Goal: Information Seeking & Learning: Learn about a topic

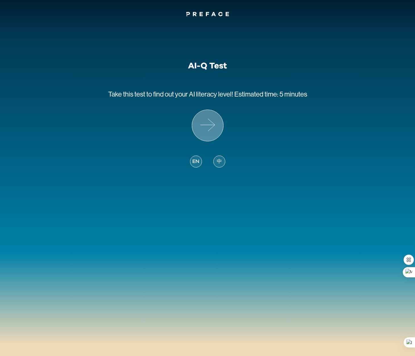
click at [207, 126] on icon at bounding box center [207, 125] width 31 height 31
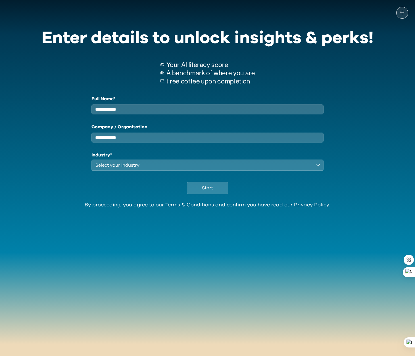
click at [214, 114] on input "Full Name*" at bounding box center [208, 110] width 232 height 10
click at [142, 169] on div "Select your industry" at bounding box center [203, 165] width 217 height 7
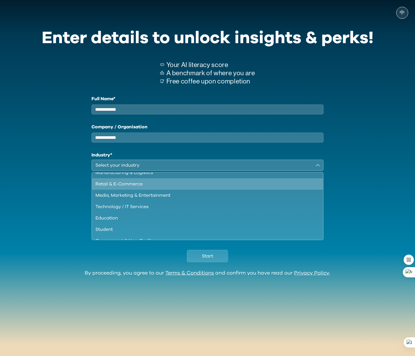
scroll to position [49, 0]
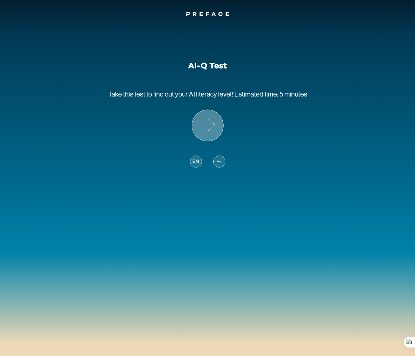
click at [207, 125] on icon at bounding box center [207, 125] width 14 height 0
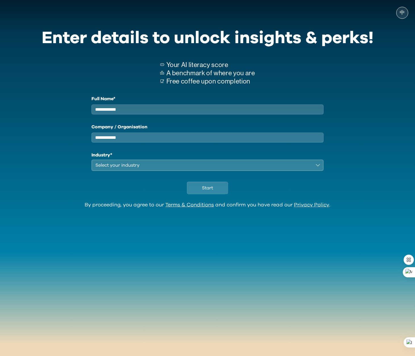
click at [201, 106] on input "Full Name*" at bounding box center [208, 110] width 232 height 10
type input "***"
click at [238, 151] on div "Full Name* *** Company / Organisation Industry* Select your industry" at bounding box center [208, 133] width 232 height 76
click at [241, 143] on input "Company / Organisation" at bounding box center [208, 138] width 232 height 10
click at [177, 169] on div "Select your industry" at bounding box center [203, 165] width 217 height 7
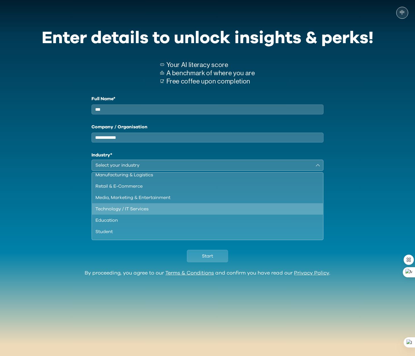
scroll to position [49, 0]
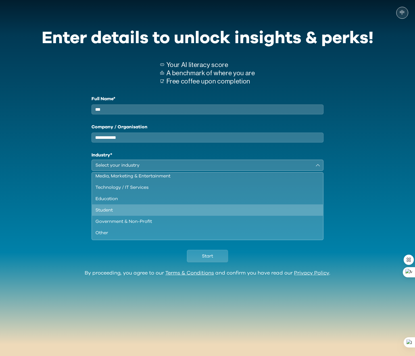
click at [187, 214] on div "Student" at bounding box center [204, 210] width 218 height 7
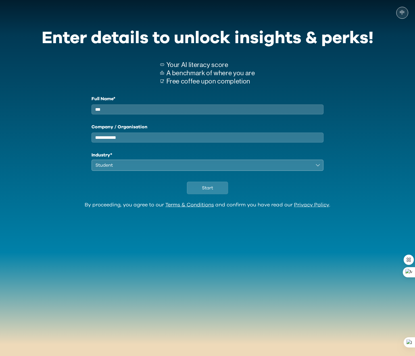
click at [166, 142] on input "Company / Organisation" at bounding box center [208, 138] width 232 height 10
type input "****"
click at [212, 200] on div "Start" at bounding box center [208, 186] width 332 height 31
click at [210, 192] on span "Start" at bounding box center [207, 188] width 11 height 7
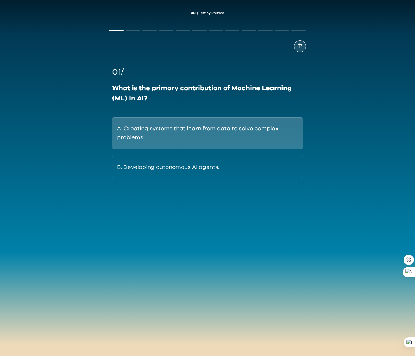
click at [136, 131] on button "A. Creating systems that learn from data to solve complex problems." at bounding box center [207, 133] width 190 height 32
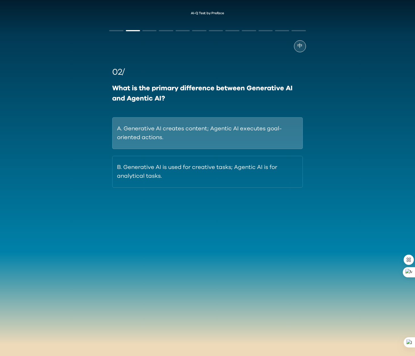
click at [186, 137] on button "A. Generative AI creates content; Agentic AI executes goal-oriented actions." at bounding box center [207, 133] width 190 height 32
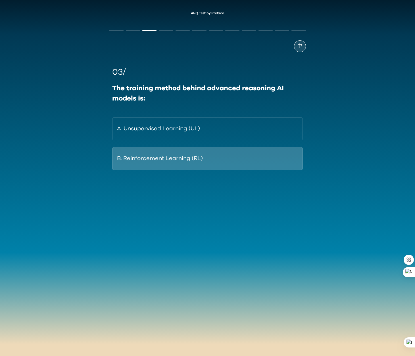
click at [219, 159] on button "B. Reinforcement Learning (RL)" at bounding box center [207, 158] width 190 height 23
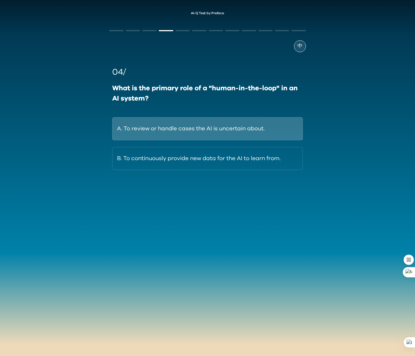
click at [246, 132] on button "A. To review or handle cases the AI is uncertain about." at bounding box center [207, 128] width 190 height 23
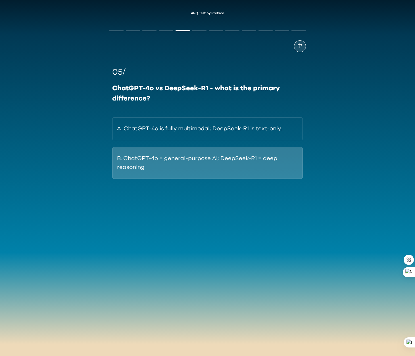
click at [170, 176] on button "B. ChatGPT-4o = general-purpose AI; DeepSeek-R1 = deep reasoning" at bounding box center [207, 163] width 190 height 32
click at [182, 168] on button "B. Its capacity to synthesise a direct answer from multiple sources." at bounding box center [207, 163] width 190 height 32
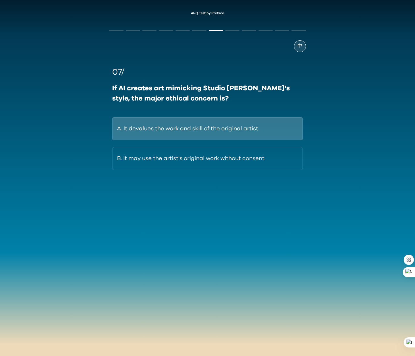
click at [170, 129] on button "A. It devalues the work and skill of the original artist." at bounding box center [207, 128] width 190 height 23
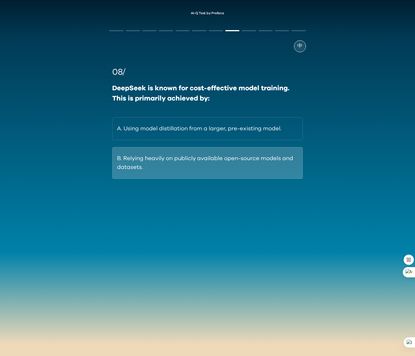
click at [201, 173] on button "B. Relying heavily on publicly available open-source models and datasets." at bounding box center [207, 163] width 190 height 32
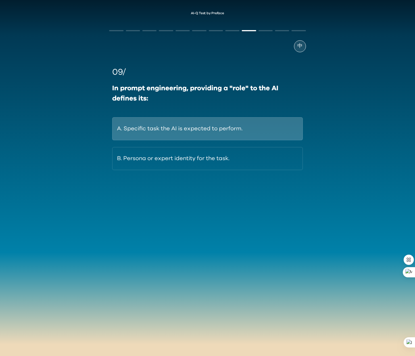
click at [183, 137] on button "A. Specific task the AI is expected to perform." at bounding box center [207, 128] width 190 height 23
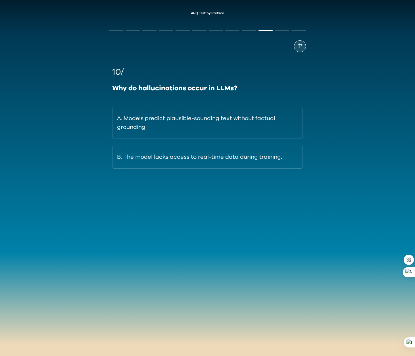
click at [304, 51] on div "中" at bounding box center [207, 46] width 197 height 12
click at [304, 50] on div "中" at bounding box center [300, 46] width 12 height 12
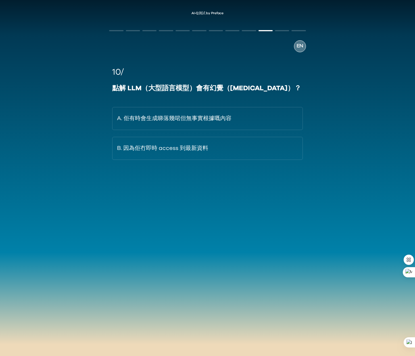
click at [300, 47] on span "EN" at bounding box center [300, 46] width 7 height 8
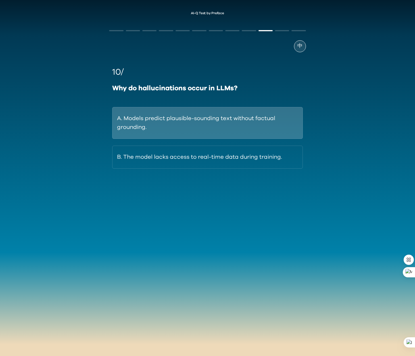
click at [205, 134] on button "A. Models predict plausible-sounding text without factual grounding." at bounding box center [207, 123] width 190 height 32
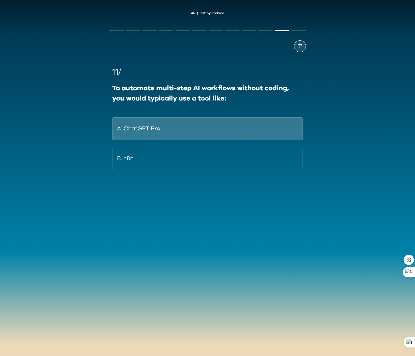
click at [178, 134] on button "A. ChatGPT Pro" at bounding box center [207, 128] width 190 height 23
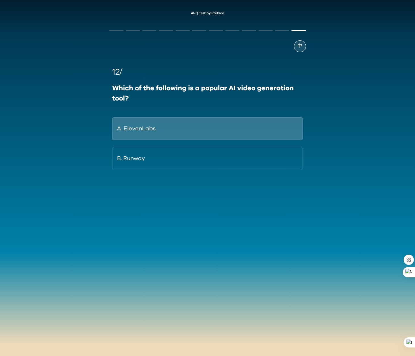
click at [204, 131] on button "A. ElevenLabs" at bounding box center [207, 128] width 190 height 23
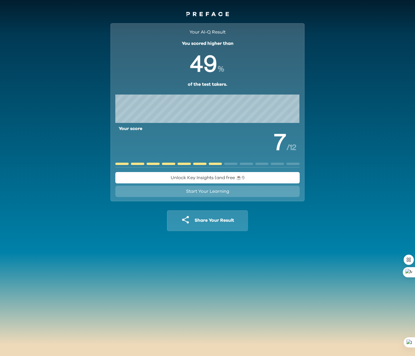
click at [239, 180] on span "Unlock Key Insights (and free ☕️!)" at bounding box center [208, 178] width 74 height 7
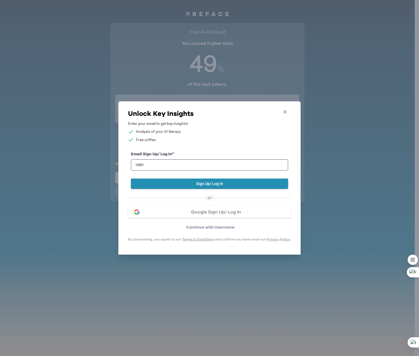
click at [287, 112] on icon "button" at bounding box center [285, 112] width 6 height 6
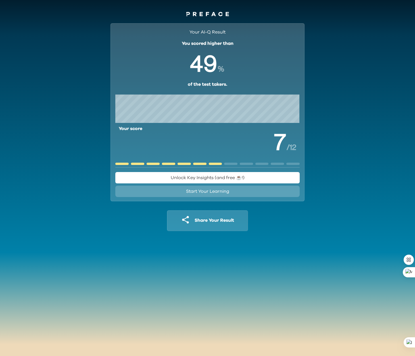
click at [213, 191] on span "Start Your Learning" at bounding box center [207, 191] width 43 height 5
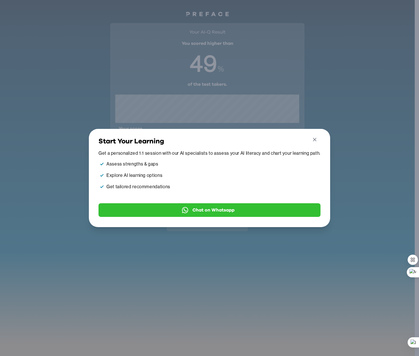
click at [317, 137] on icon "button" at bounding box center [315, 140] width 6 height 6
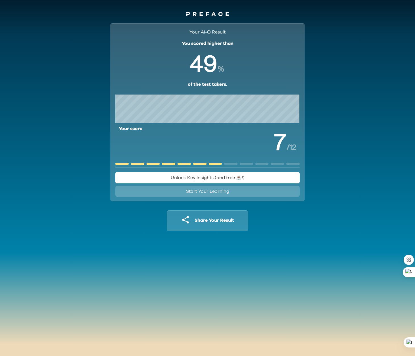
drag, startPoint x: 68, startPoint y: 71, endPoint x: 23, endPoint y: 12, distance: 74.4
click at [66, 68] on div "Your AI-Q Result You scored higher than % of the test takers. Your score / 12 U…" at bounding box center [207, 131] width 415 height 227
